Goal: Information Seeking & Learning: Learn about a topic

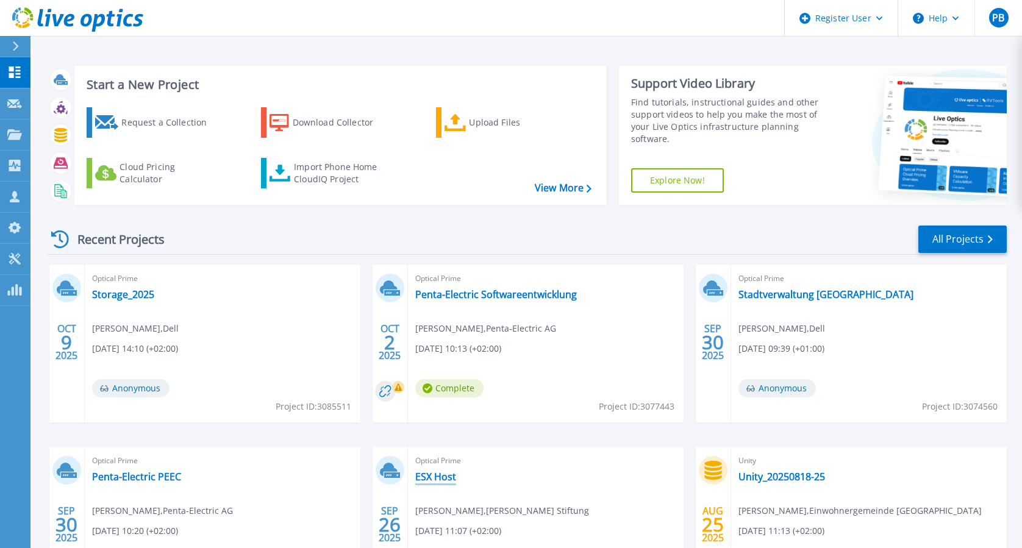
click at [448, 410] on link "ESX Host" at bounding box center [435, 477] width 41 height 12
click at [9, 133] on icon at bounding box center [14, 134] width 15 height 10
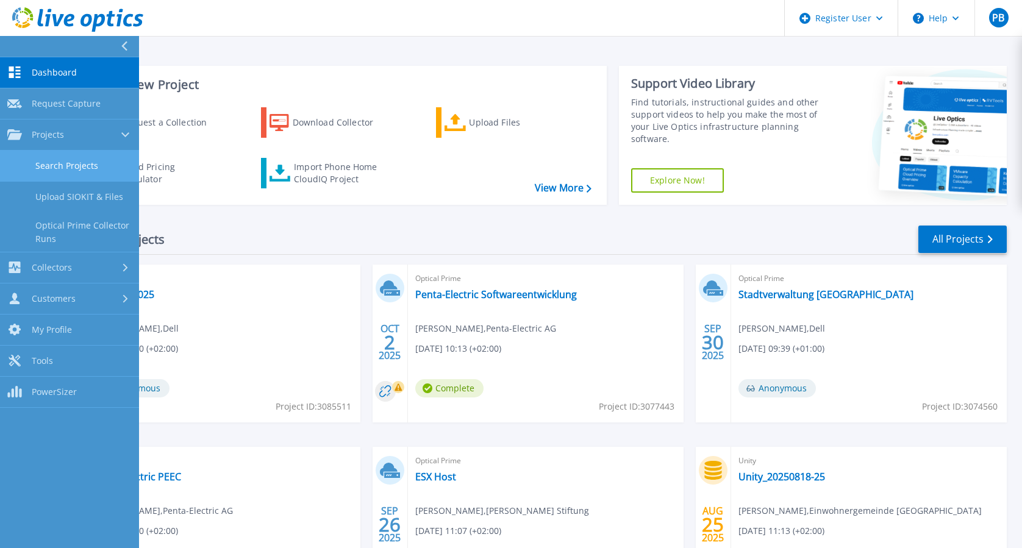
click at [71, 165] on link "Search Projects" at bounding box center [69, 166] width 139 height 31
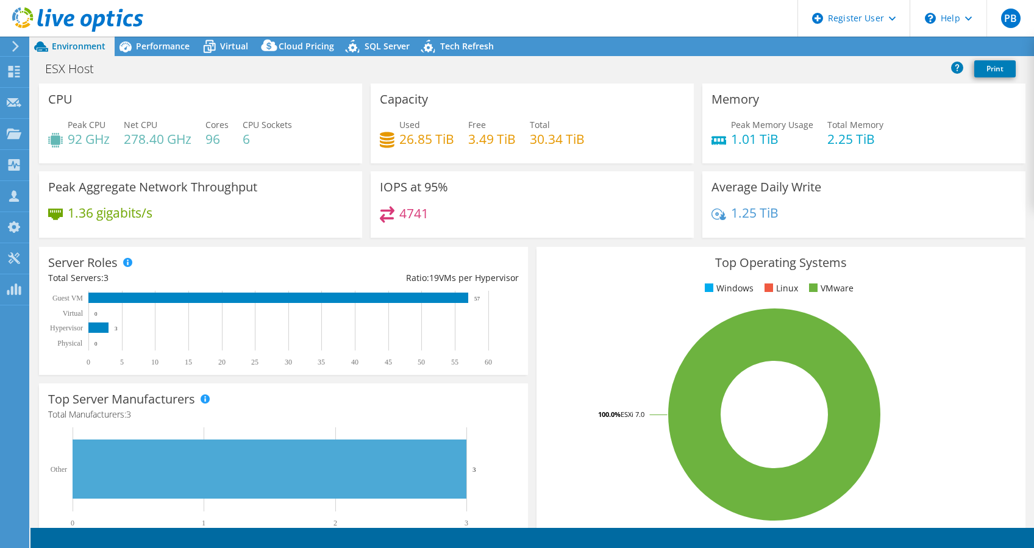
select select "EUFrankfurt"
select select "USD"
click at [162, 41] on span "Performance" at bounding box center [163, 46] width 54 height 12
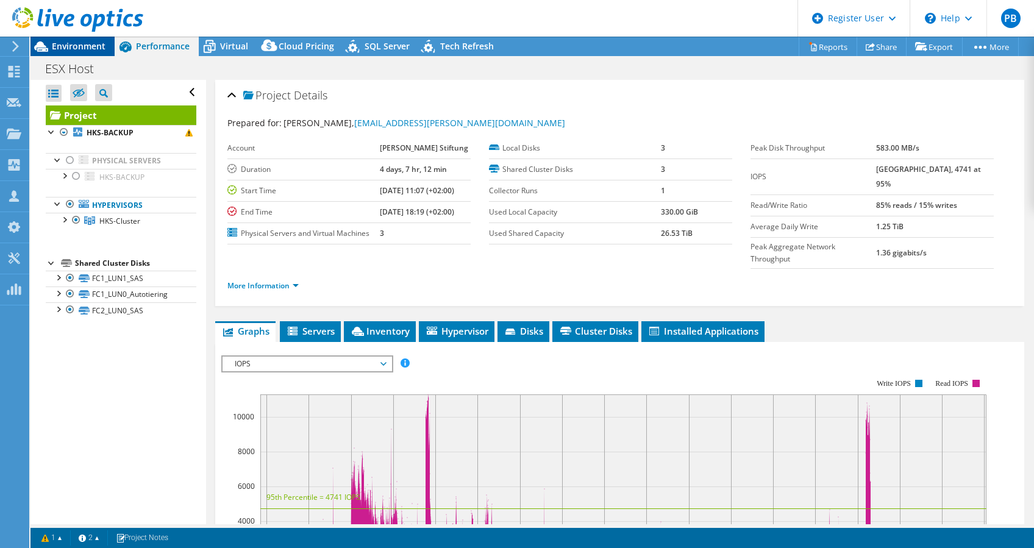
click at [91, 40] on span "Environment" at bounding box center [79, 46] width 54 height 12
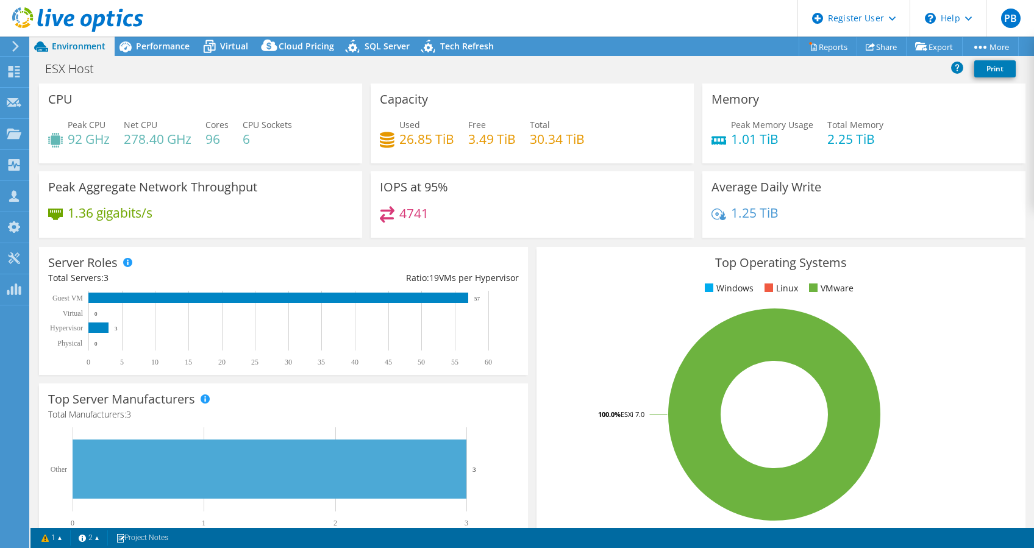
click at [462, 7] on header "PB Dell User Paula Bubniakova Paula.Bubniakova@dell.com Dell My Profile Log Out…" at bounding box center [517, 18] width 1034 height 37
click at [155, 39] on div "Performance" at bounding box center [157, 47] width 84 height 20
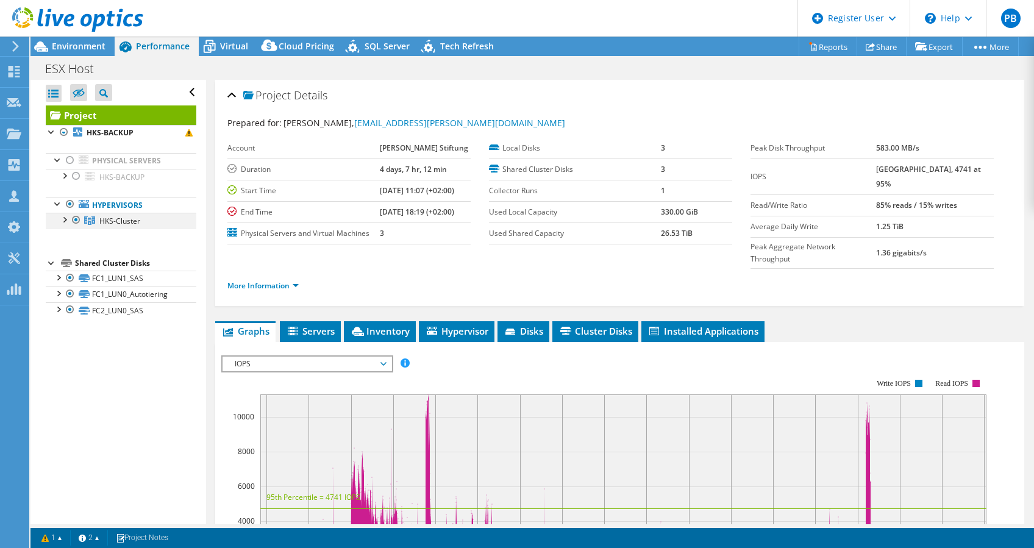
click at [63, 219] on div at bounding box center [64, 219] width 12 height 12
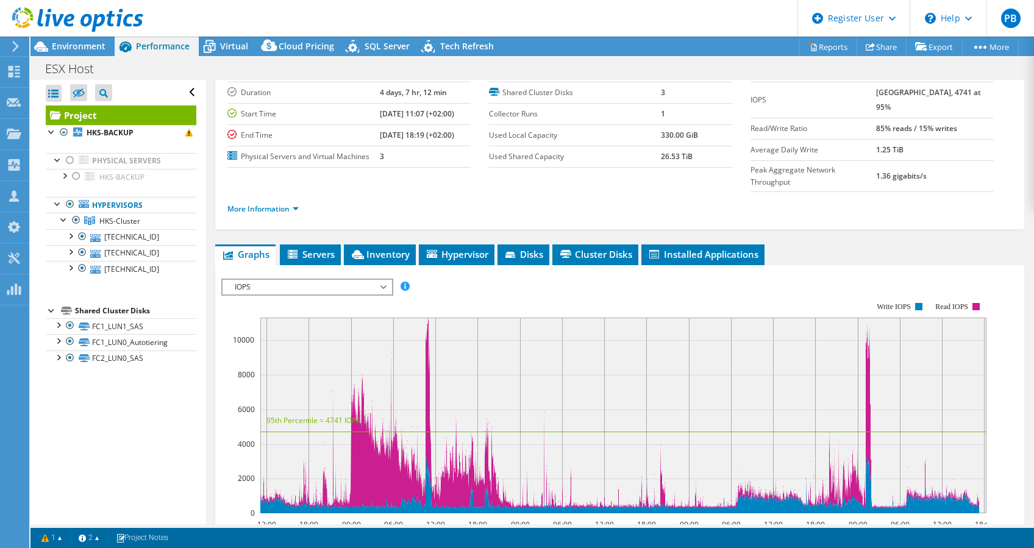
scroll to position [78, 0]
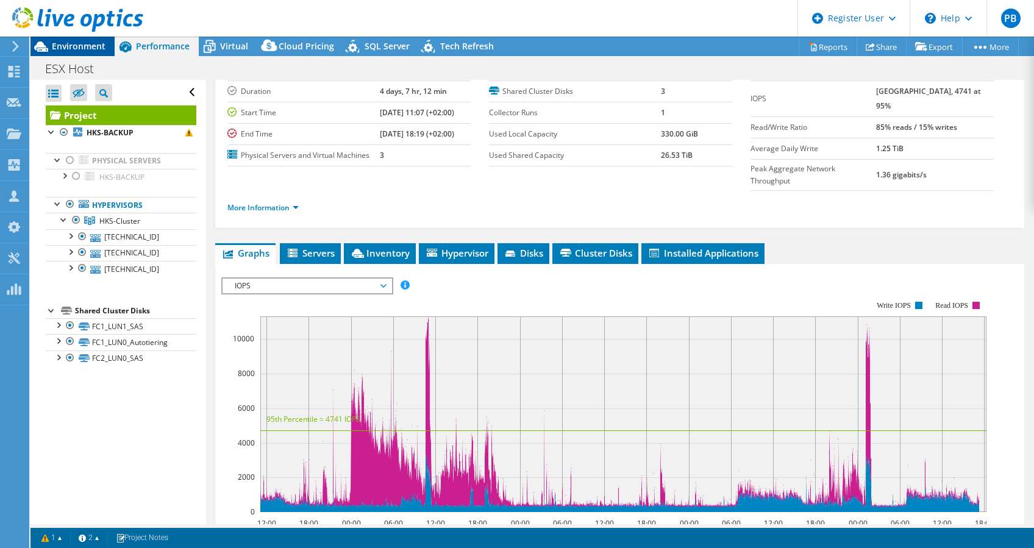
click at [99, 49] on span "Environment" at bounding box center [79, 46] width 54 height 12
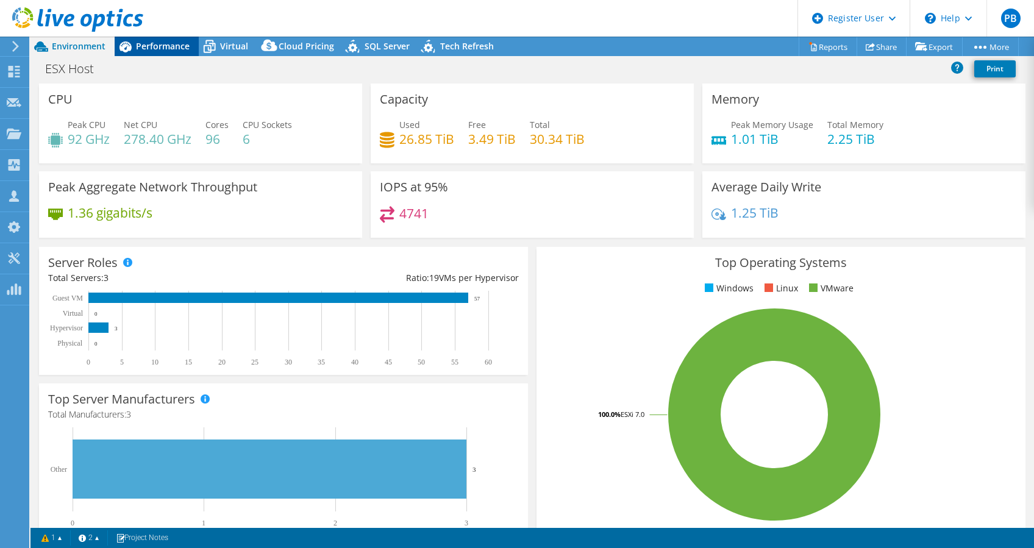
click at [159, 46] on span "Performance" at bounding box center [163, 46] width 54 height 12
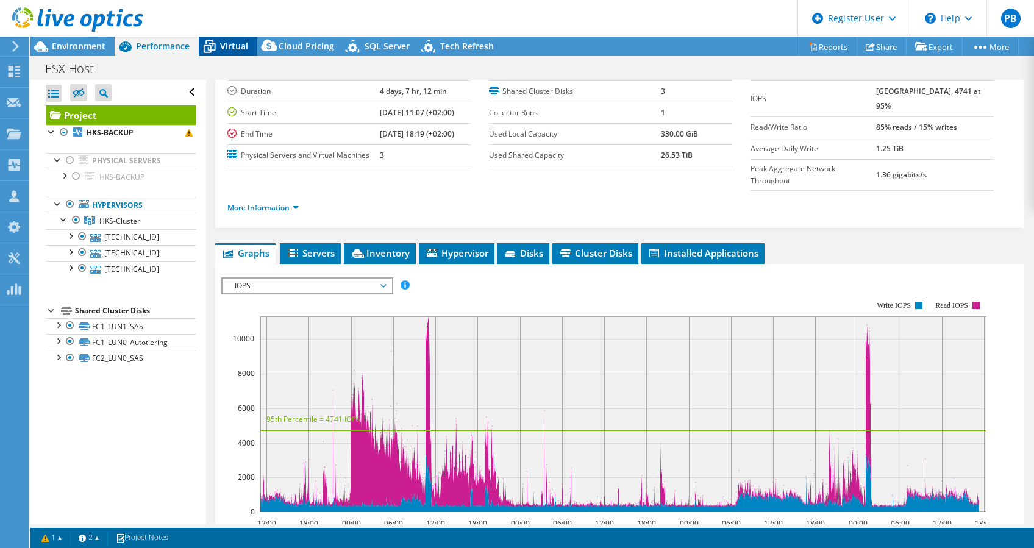
click at [242, 41] on span "Virtual" at bounding box center [234, 46] width 28 height 12
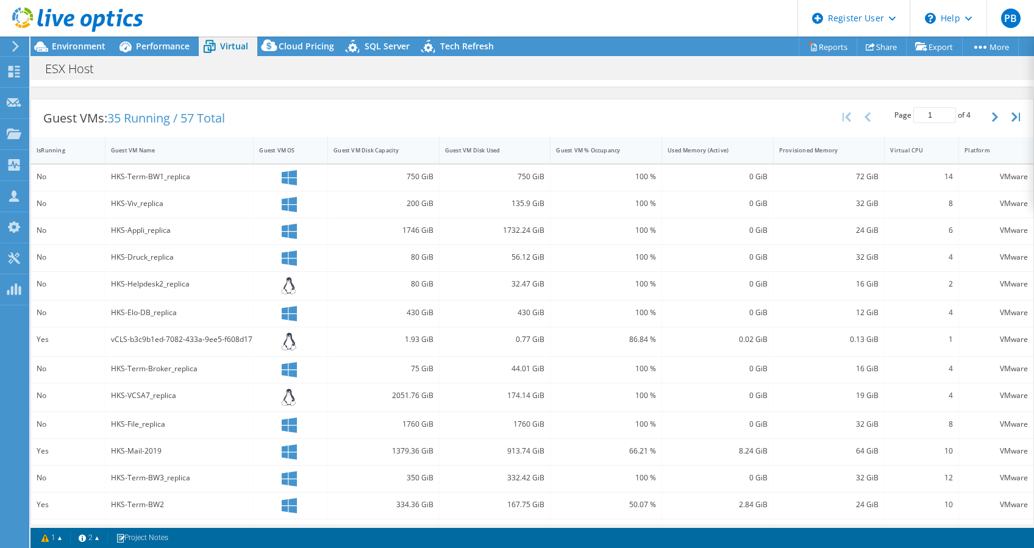
scroll to position [216, 0]
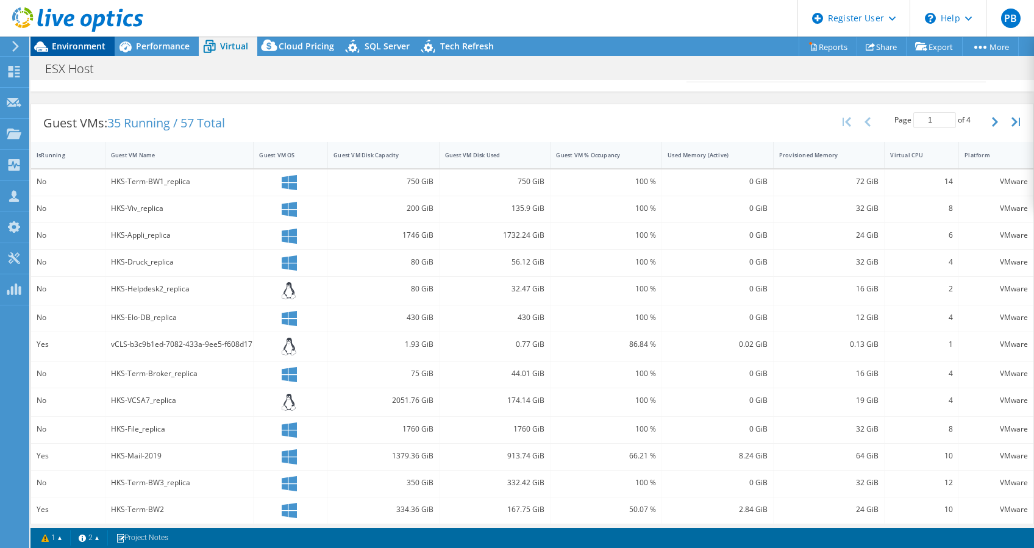
click at [91, 44] on span "Environment" at bounding box center [79, 46] width 54 height 12
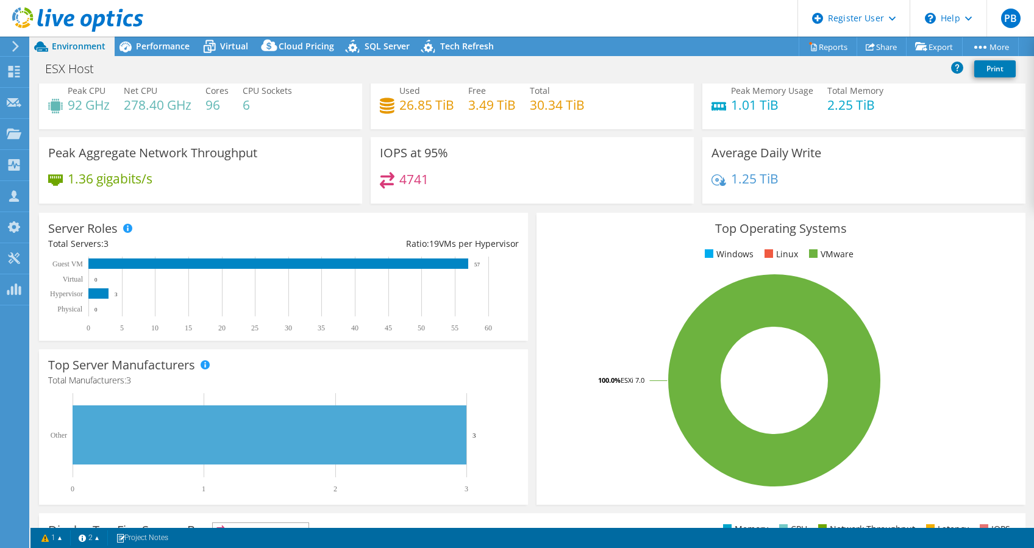
scroll to position [0, 0]
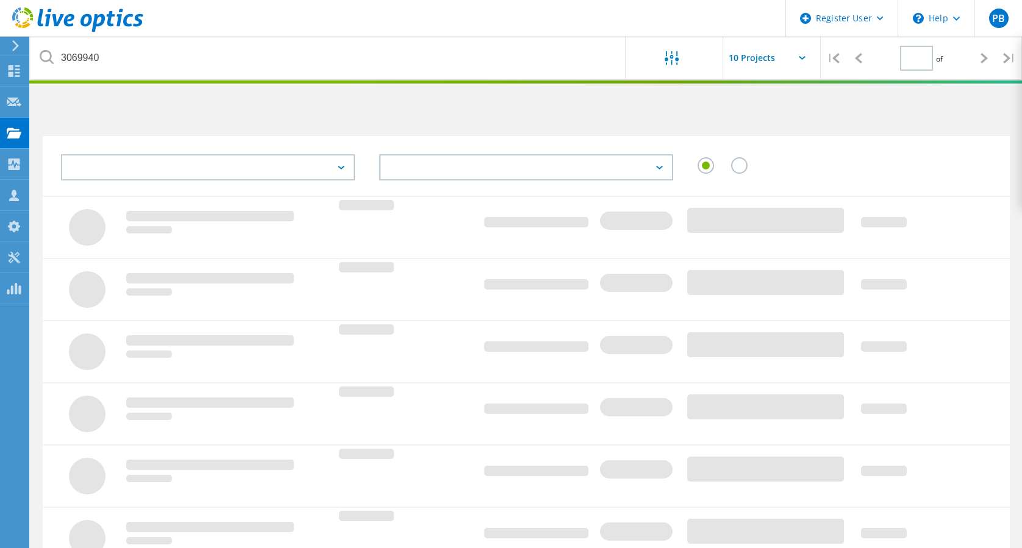
type input "1"
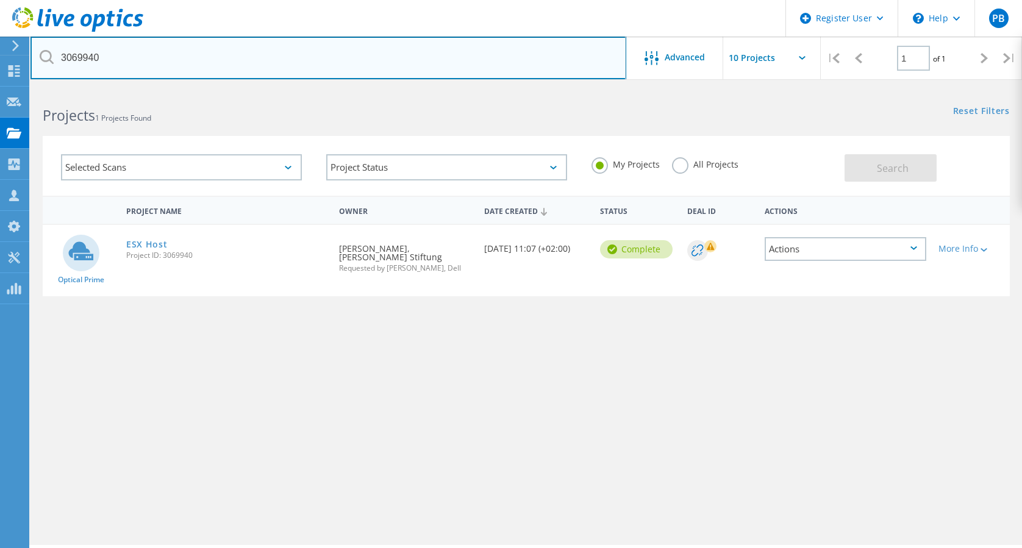
drag, startPoint x: 183, startPoint y: 68, endPoint x: 17, endPoint y: 40, distance: 168.1
click at [17, 88] on div "Register User \n Help Explore Helpful Articles Contact Support PB Dell User Pau…" at bounding box center [511, 334] width 1022 height 493
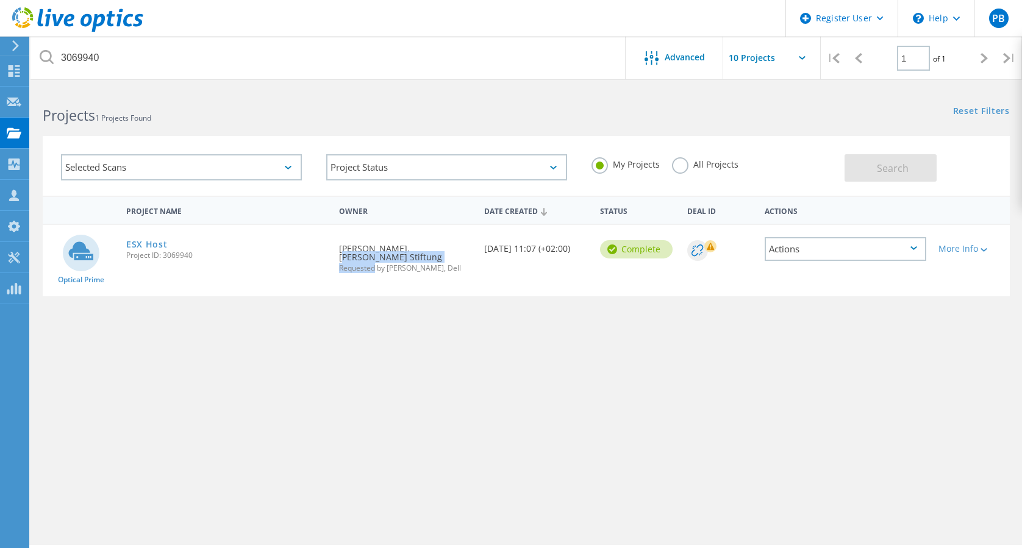
drag, startPoint x: 374, startPoint y: 262, endPoint x: 404, endPoint y: 246, distance: 33.3
click at [404, 246] on div "Requested By Jochen Maurer, Heinrich Kimmle Stiftung Requested by Paula Bubniak…" at bounding box center [405, 254] width 145 height 59
copy div "Heinrich Kimmle Stiftung Requested"
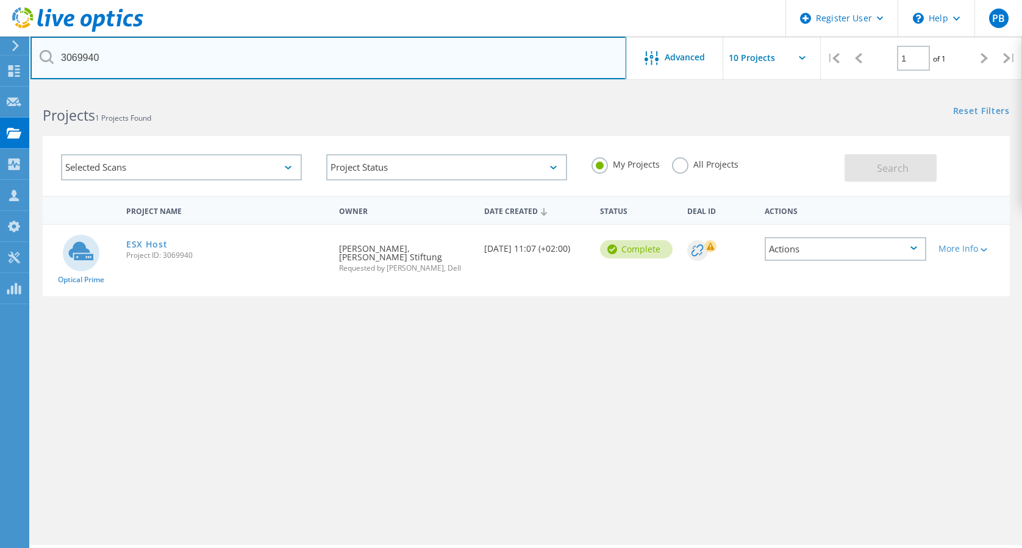
drag, startPoint x: 118, startPoint y: 63, endPoint x: 3, endPoint y: 36, distance: 118.3
click at [3, 88] on div "Register User \n Help Explore Helpful Articles Contact Support PB Dell User Pau…" at bounding box center [511, 334] width 1022 height 493
paste input "Heinrich Kimmle Stiftung Requested"
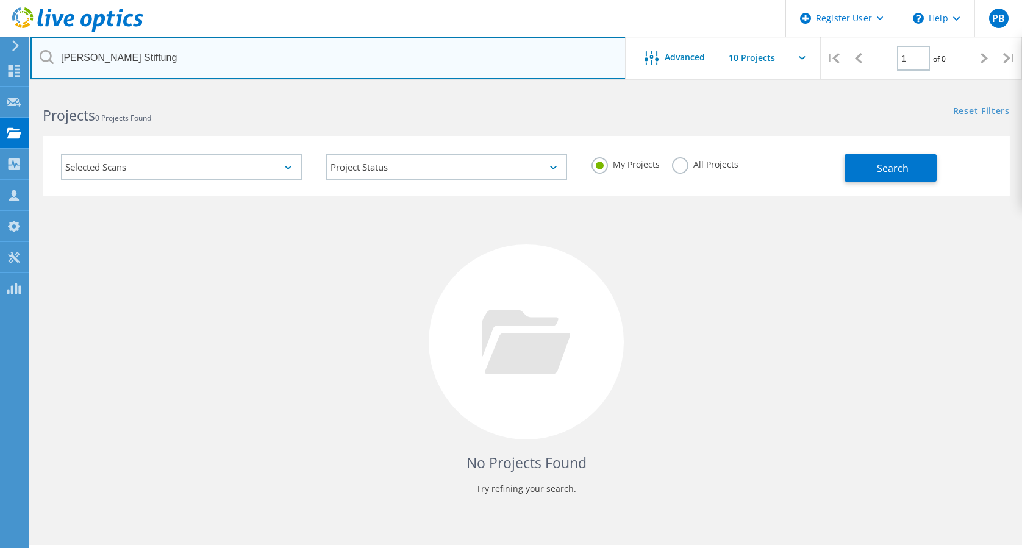
type input "[PERSON_NAME] Stiftung"
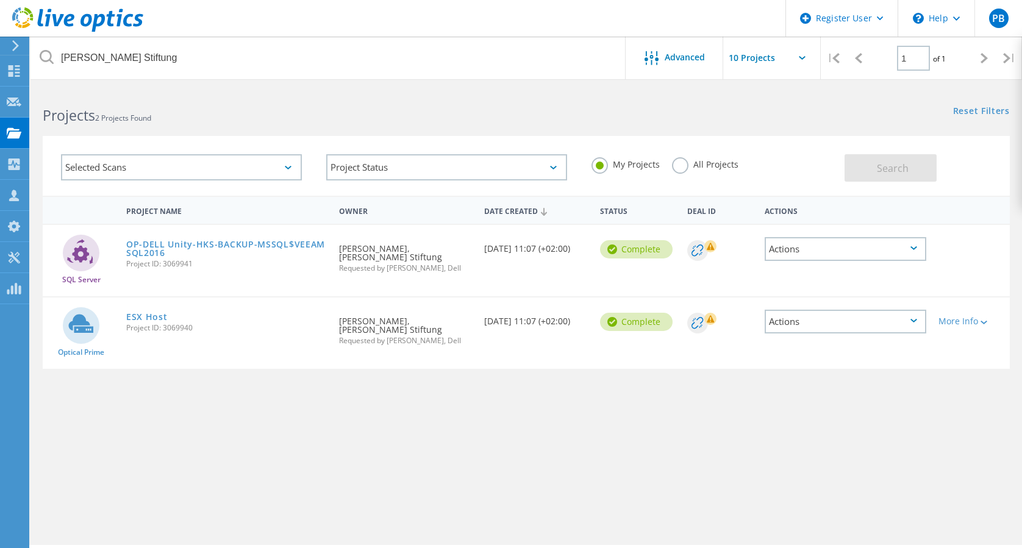
click at [677, 165] on label "All Projects" at bounding box center [705, 163] width 66 height 12
click at [0, 0] on input "All Projects" at bounding box center [0, 0] width 0 height 0
click at [918, 160] on button "Search" at bounding box center [891, 167] width 92 height 27
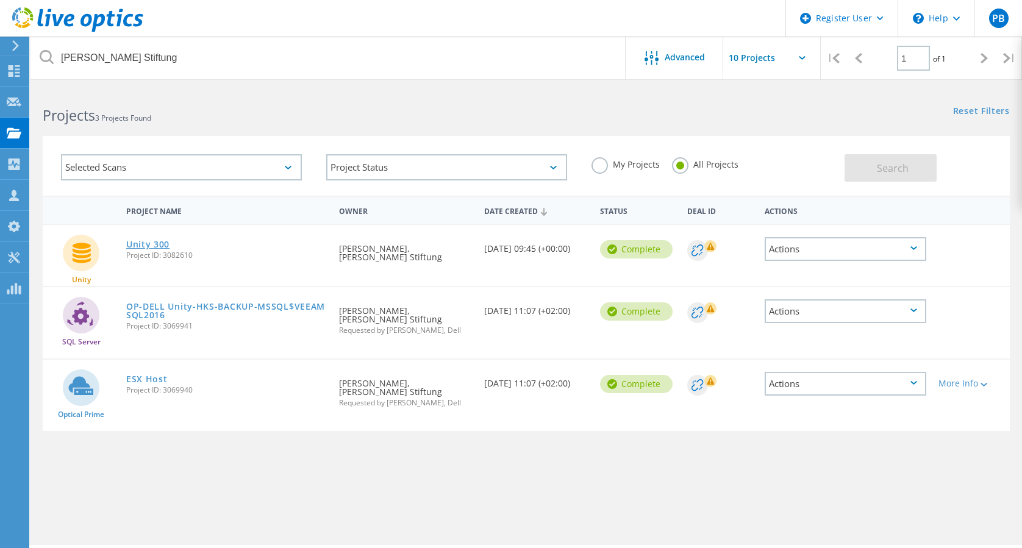
click at [157, 246] on link "Unity 300" at bounding box center [147, 244] width 43 height 9
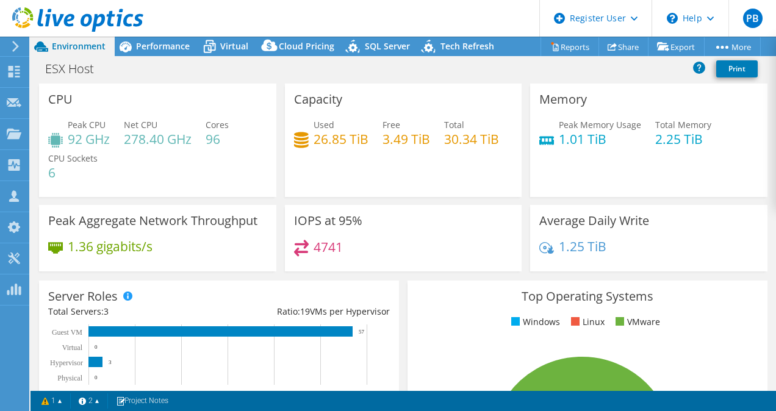
select select "EUFrankfurt"
select select "USD"
